Goal: Find specific page/section: Find specific page/section

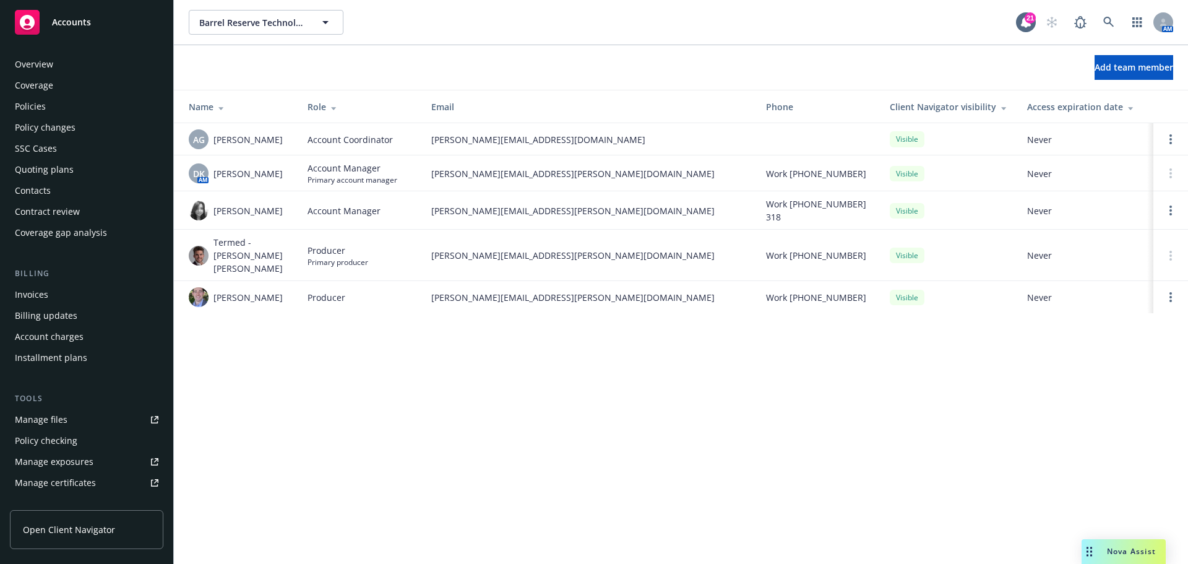
scroll to position [264, 0]
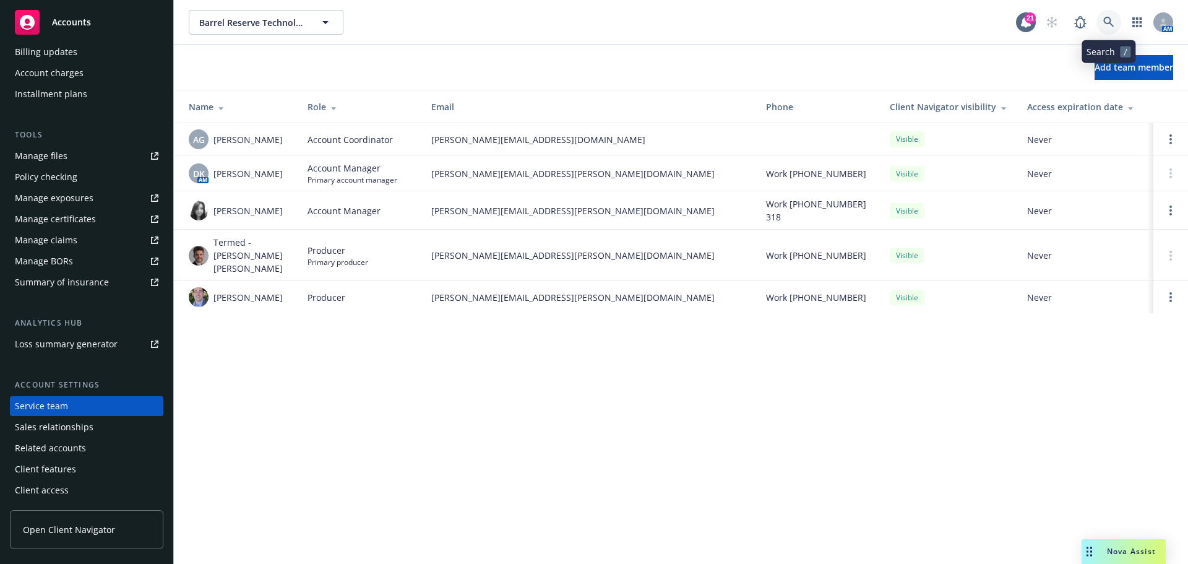
click at [1103, 13] on link at bounding box center [1109, 22] width 25 height 25
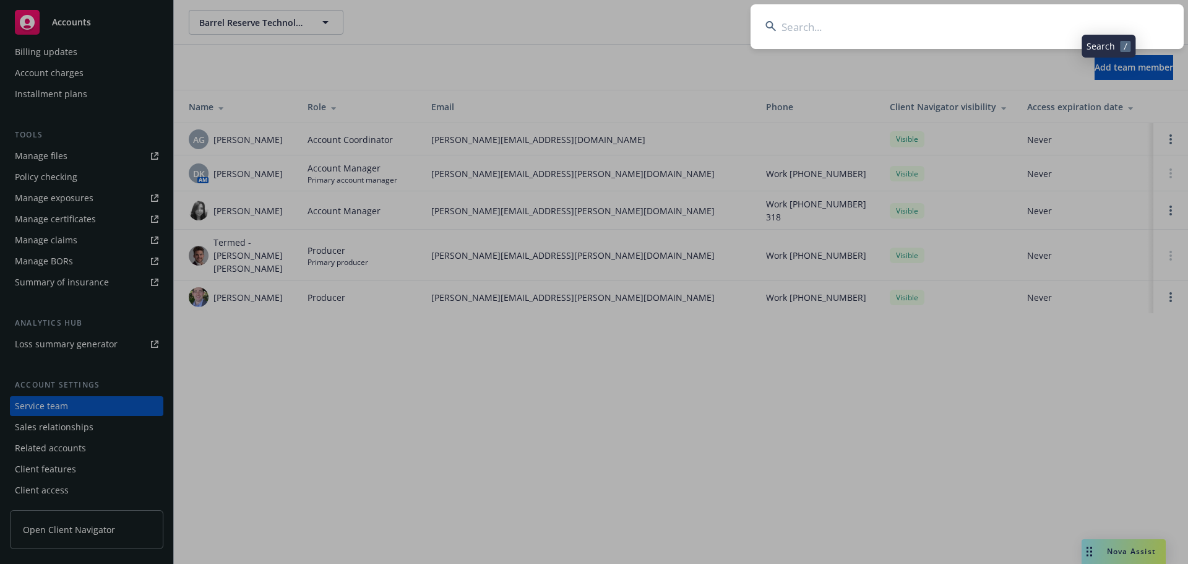
click at [1060, 20] on input at bounding box center [967, 26] width 433 height 45
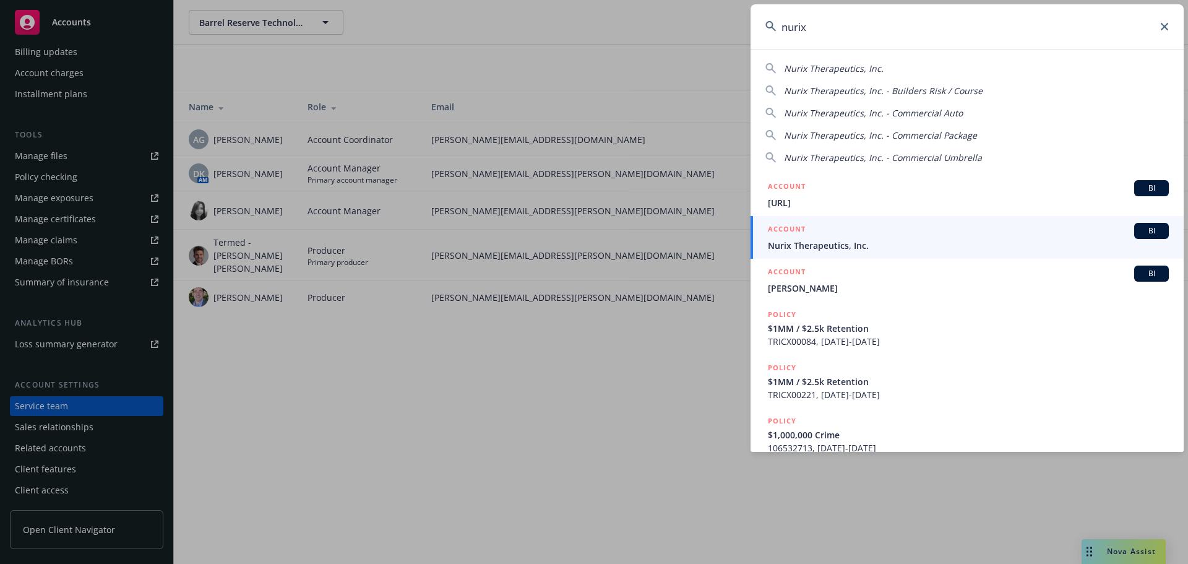
type input "nurix"
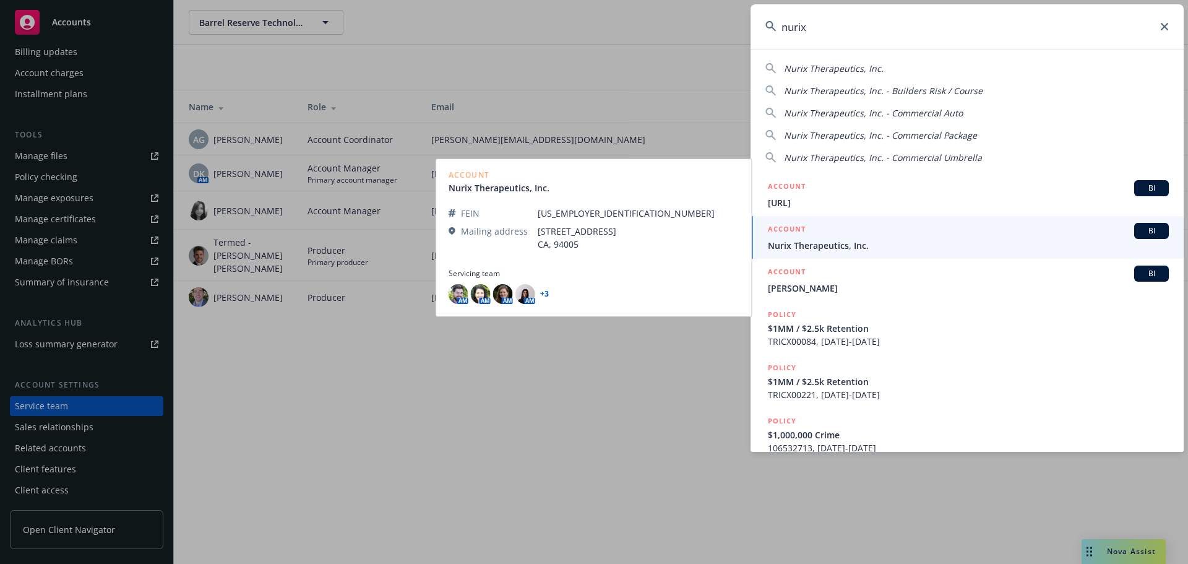
click at [954, 240] on span "Nurix Therapeutics, Inc." at bounding box center [968, 245] width 401 height 13
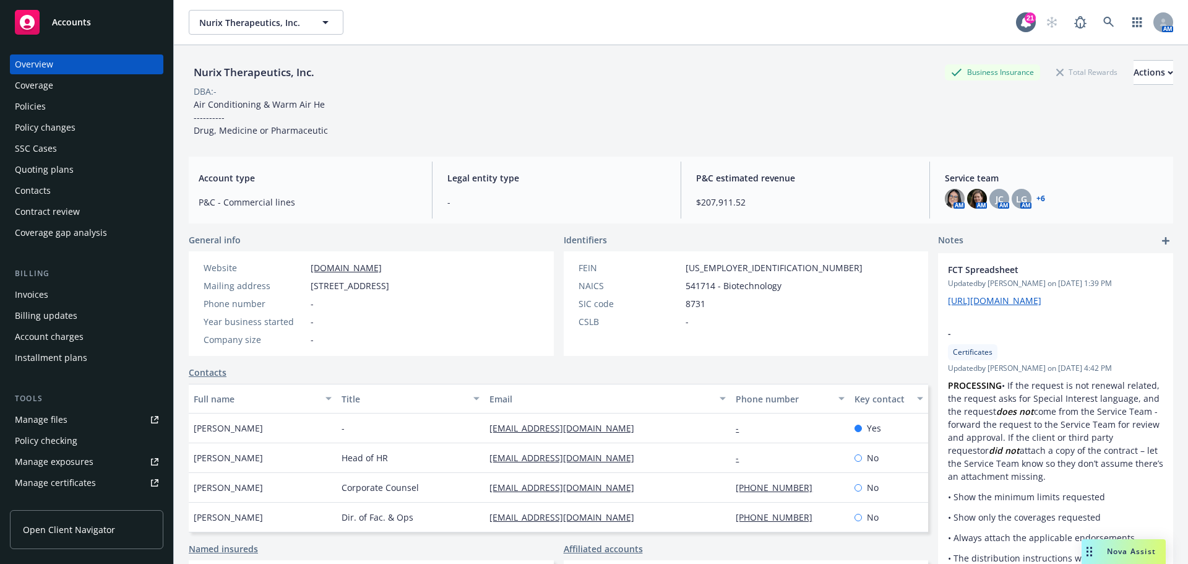
click at [82, 110] on div "Policies" at bounding box center [87, 107] width 144 height 20
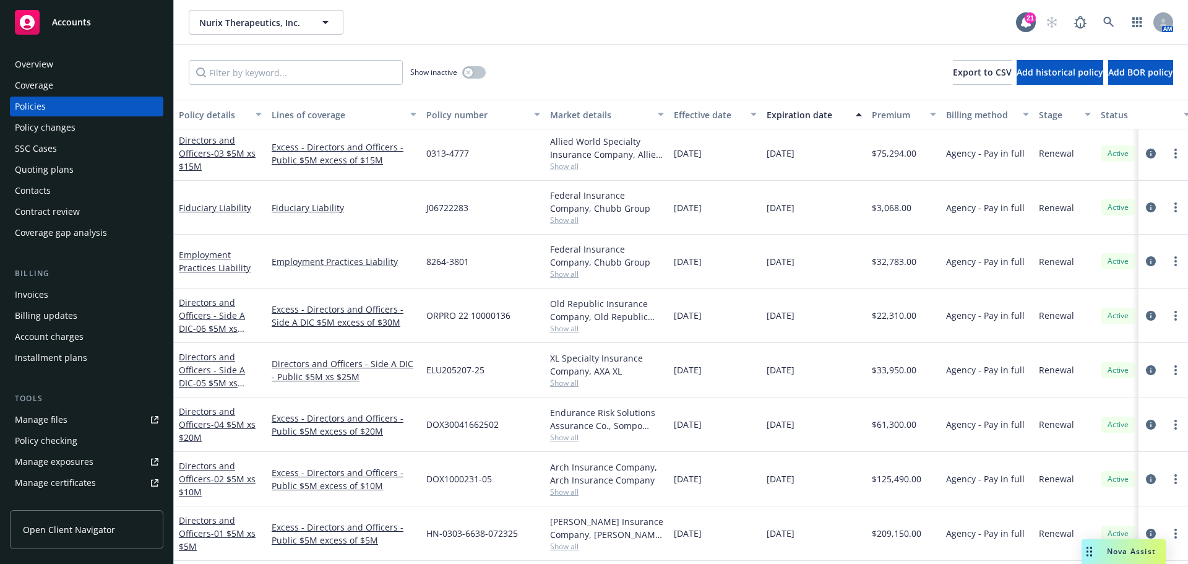
scroll to position [495, 0]
